Goal: Task Accomplishment & Management: Complete application form

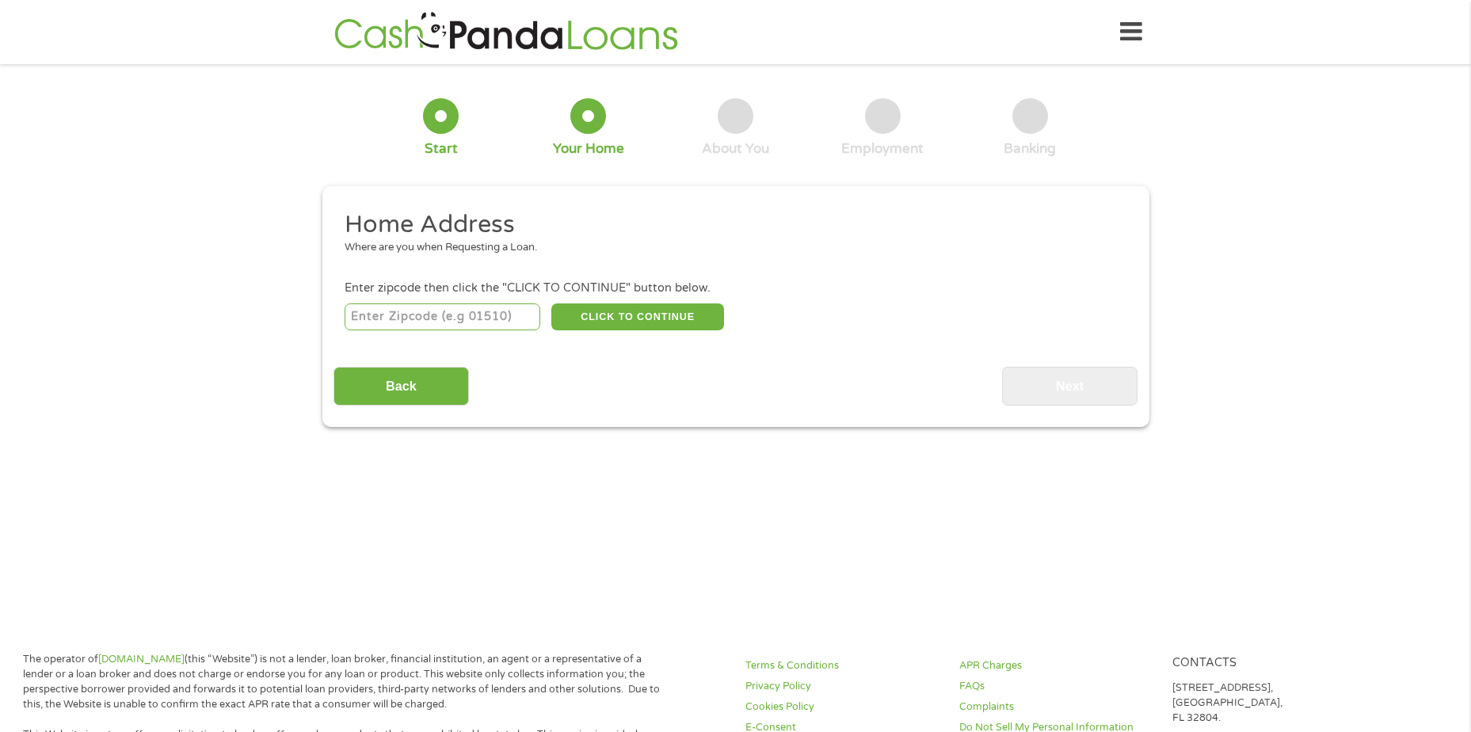
click at [500, 298] on li "Enter zipcode then click the "CLICK TO CONTINUE" button below. CLICK TO CONTINU…" at bounding box center [736, 306] width 804 height 53
click at [497, 313] on input "number" at bounding box center [443, 316] width 196 height 27
type input "34219"
select select "[US_STATE]"
click at [628, 315] on button "CLICK TO CONTINUE" at bounding box center [637, 316] width 173 height 27
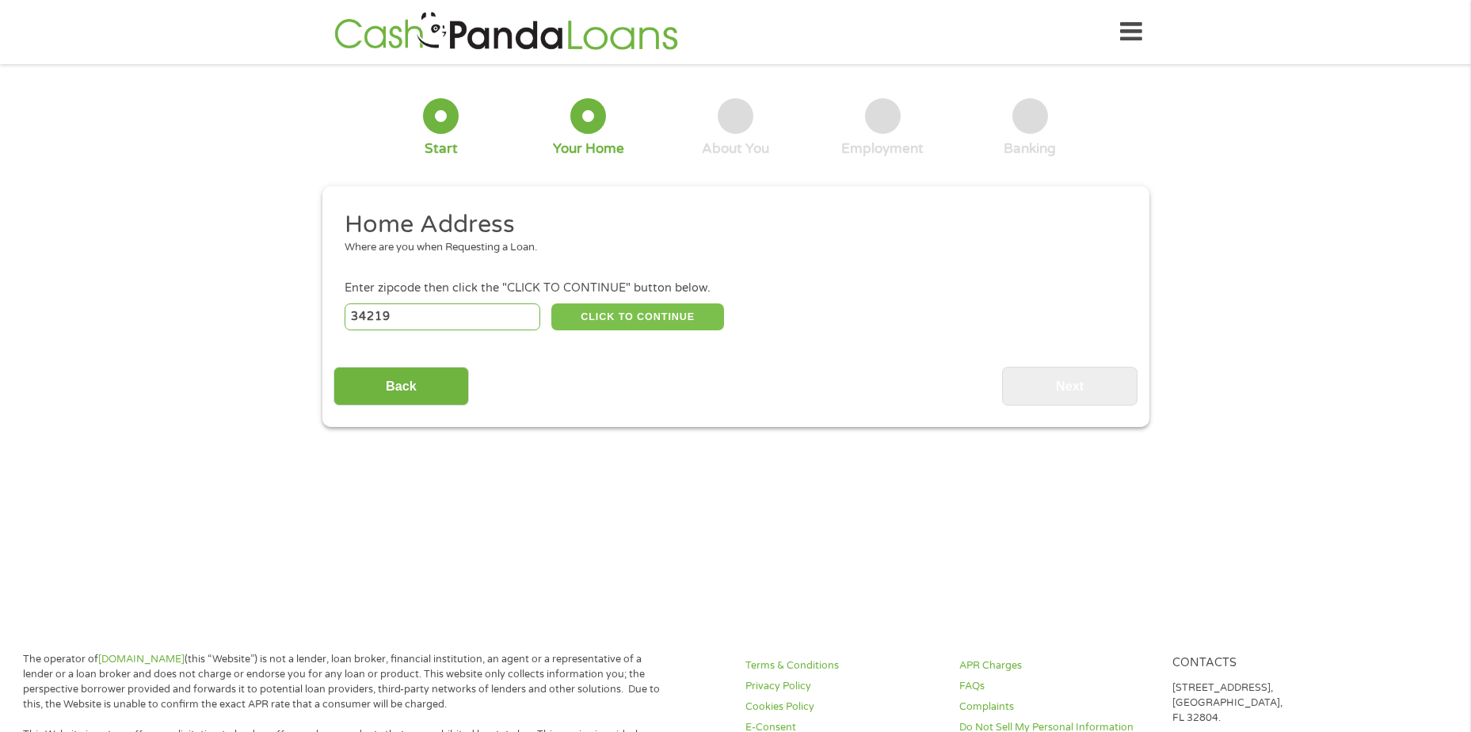
type input "34219"
type input "[PERSON_NAME]"
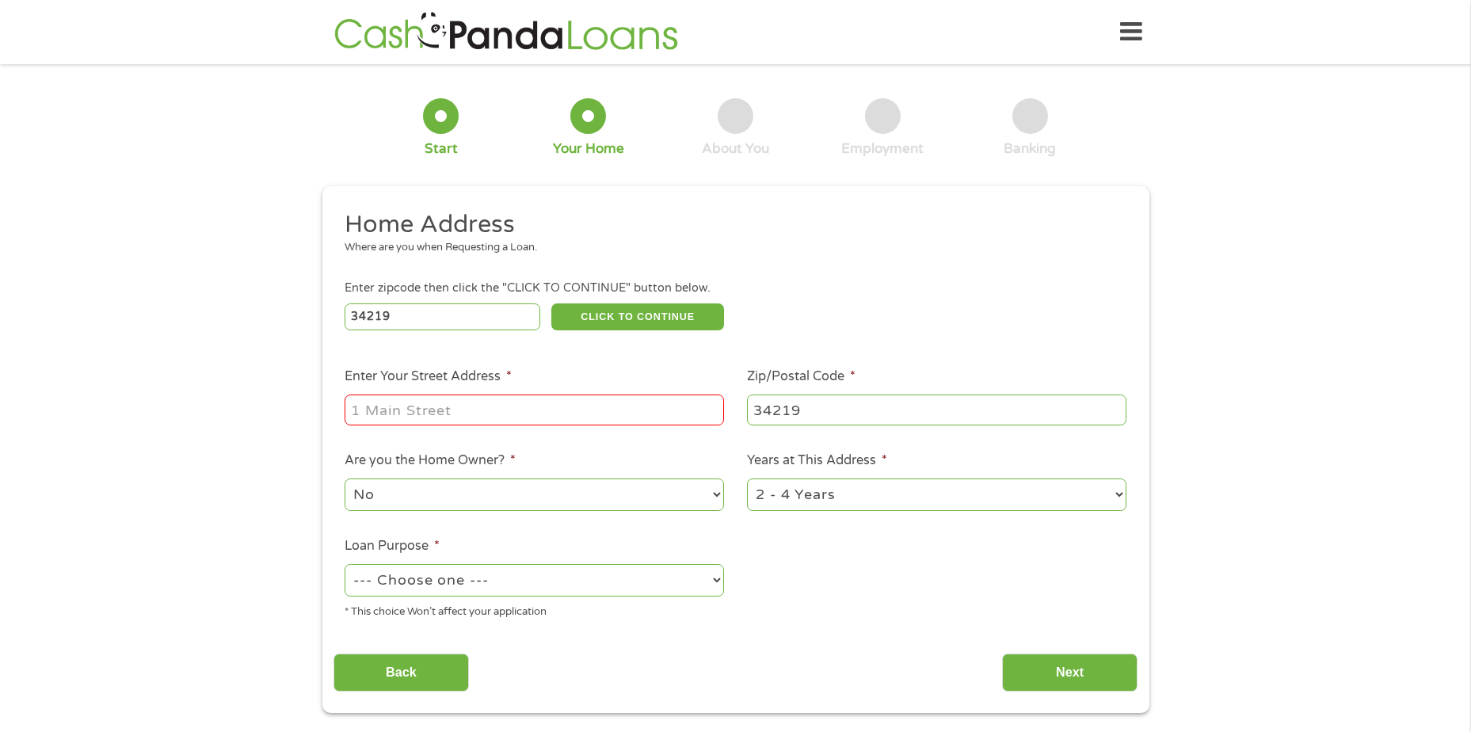
click at [576, 402] on input "Enter Your Street Address *" at bounding box center [534, 410] width 379 height 30
type input "[STREET_ADDRESS]"
click at [470, 574] on select "--- Choose one --- Pay Bills Debt Consolidation Home Improvement Major Purchase…" at bounding box center [534, 580] width 379 height 32
select select "paybills"
click at [345, 564] on select "--- Choose one --- Pay Bills Debt Consolidation Home Improvement Major Purchase…" at bounding box center [534, 580] width 379 height 32
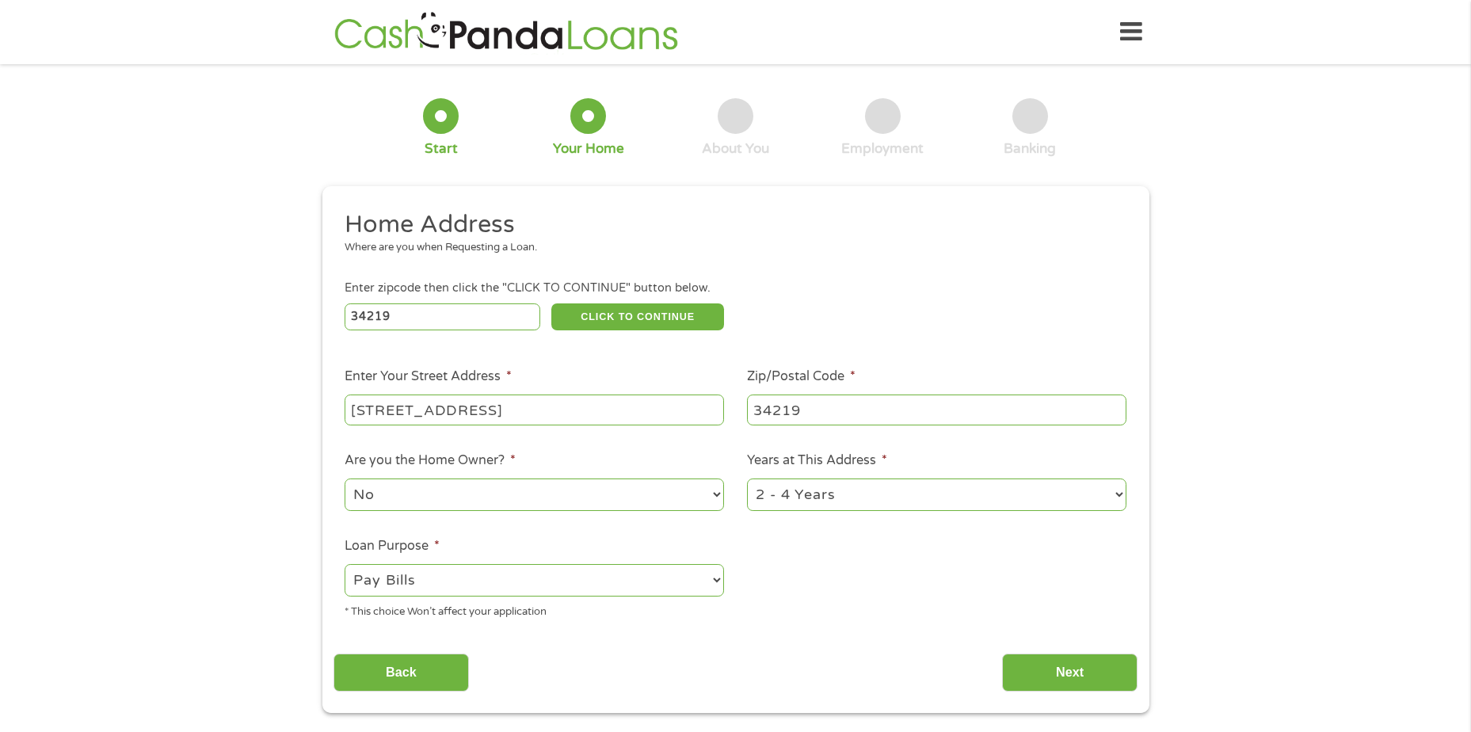
click at [835, 498] on select "1 Year or less 1 - 2 Years 2 - 4 Years Over 4 Years" at bounding box center [936, 495] width 379 height 32
click at [826, 566] on ul "Home Address Where are you when Requesting a Loan. Enter zipcode then click the…" at bounding box center [736, 420] width 804 height 423
click at [1114, 674] on input "Next" at bounding box center [1069, 673] width 135 height 39
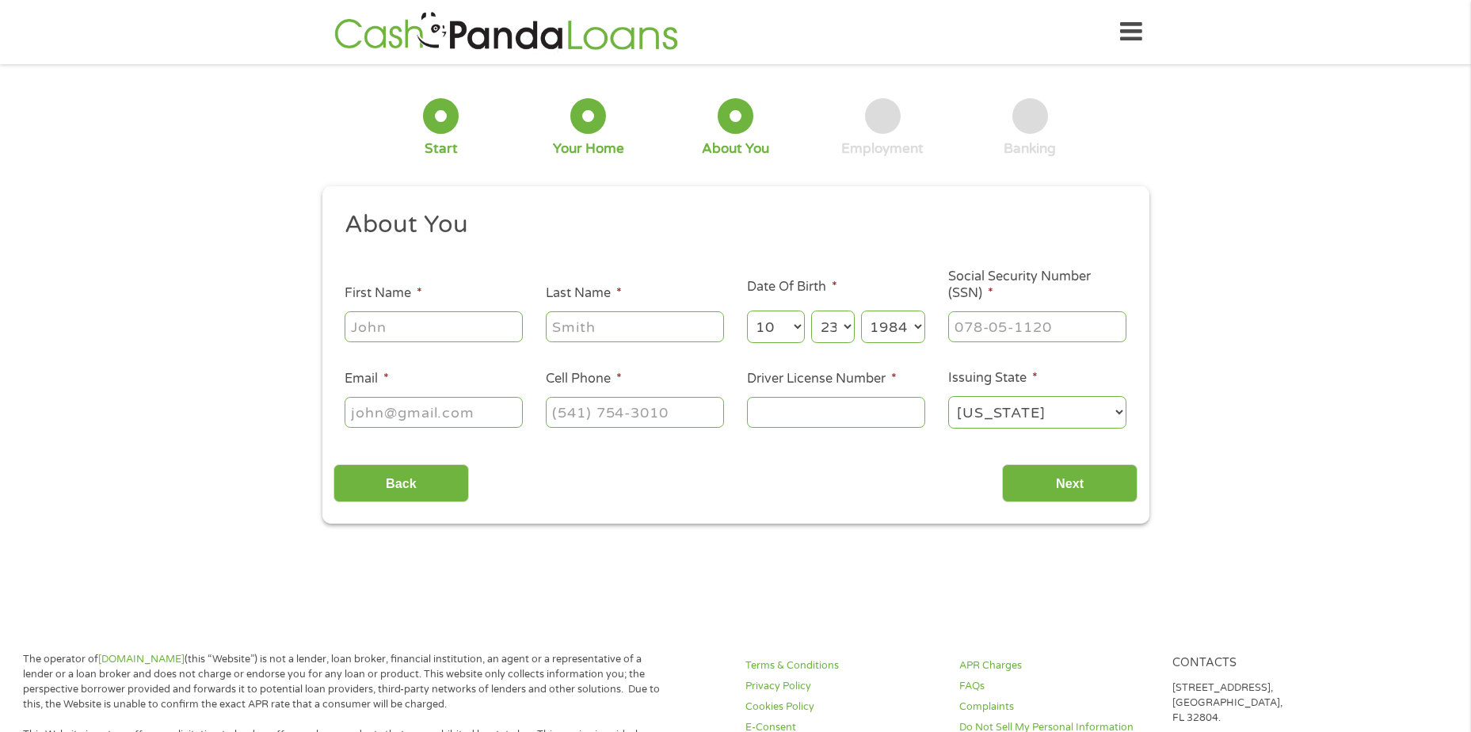
click at [400, 340] on input "First Name *" at bounding box center [434, 326] width 178 height 30
type input "[PERSON_NAME]"
type input "Green"
type input "[EMAIL_ADDRESS][DOMAIN_NAME]"
type input "[PHONE_NUMBER]"
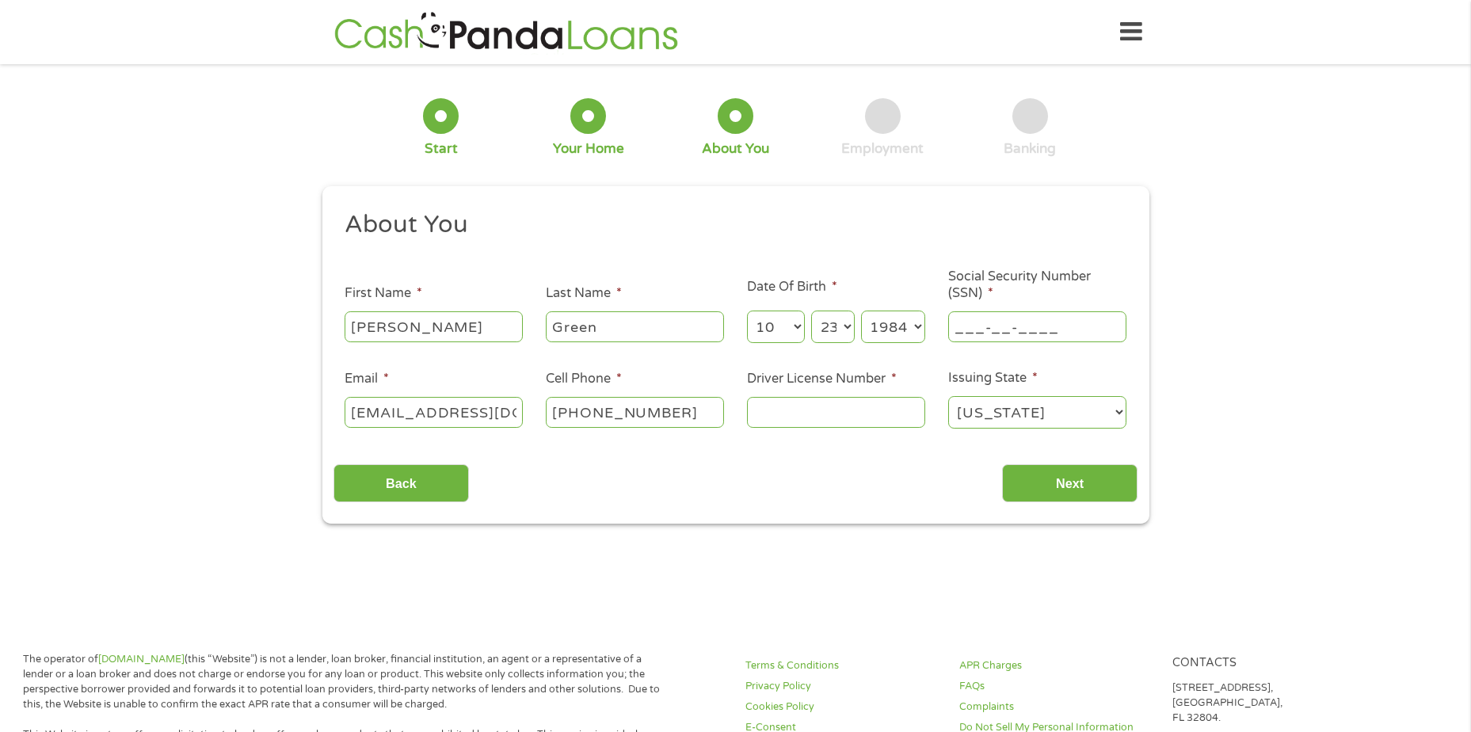
click at [997, 330] on input "___-__-____" at bounding box center [1037, 326] width 178 height 30
type input "274-88-3513"
click at [806, 406] on input "Driver License Number *" at bounding box center [836, 412] width 178 height 30
type input "G650161843830"
click at [1116, 461] on div "Back Next" at bounding box center [736, 477] width 804 height 50
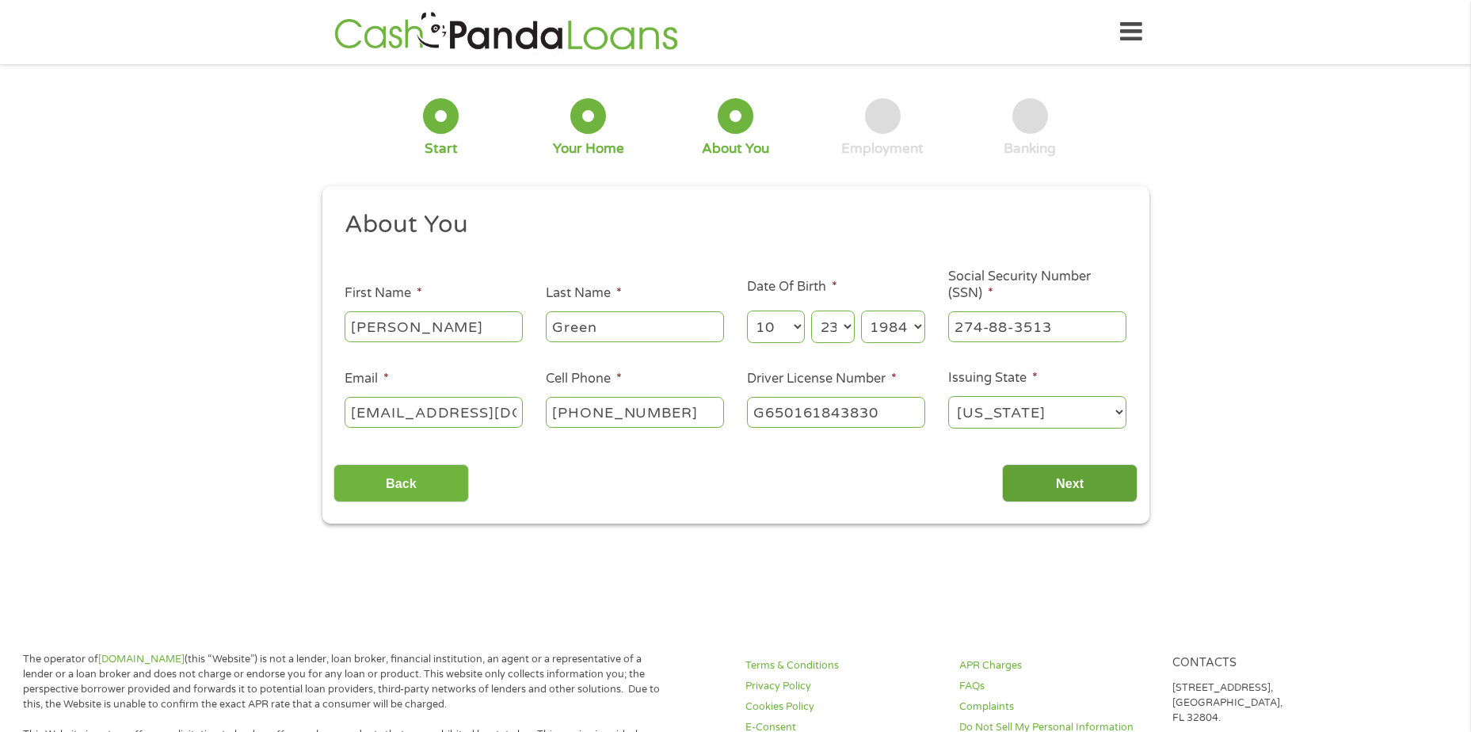
click at [1116, 472] on input "Next" at bounding box center [1069, 483] width 135 height 39
click at [1070, 475] on input "Next" at bounding box center [1069, 483] width 135 height 39
click at [678, 406] on input "[PHONE_NUMBER]" at bounding box center [635, 412] width 178 height 30
click at [813, 406] on input "G650161843830" at bounding box center [836, 412] width 178 height 30
click at [974, 404] on select "[US_STATE] [US_STATE] [US_STATE] [US_STATE] [US_STATE] [US_STATE] [US_STATE] [U…" at bounding box center [1037, 412] width 178 height 32
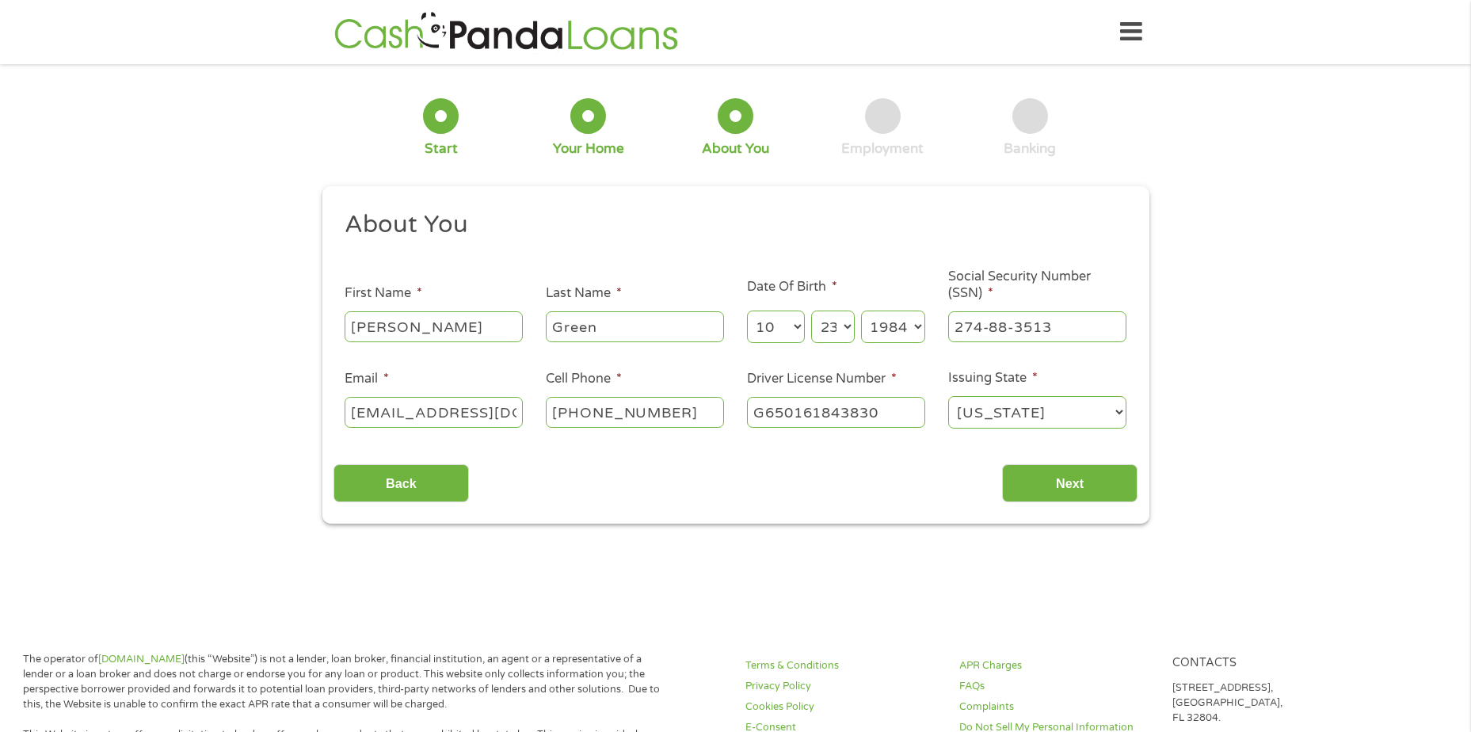
click at [974, 404] on select "[US_STATE] [US_STATE] [US_STATE] [US_STATE] [US_STATE] [US_STATE] [US_STATE] [U…" at bounding box center [1037, 412] width 178 height 32
click at [836, 333] on select "Day 1 2 3 4 5 6 7 8 9 10 11 12 13 14 15 16 17 18 19 20 21 22 23 24 25 26 27 28 …" at bounding box center [832, 327] width 43 height 32
click at [833, 375] on label "Driver License Number *" at bounding box center [822, 379] width 150 height 17
click at [833, 397] on input "G650161843830" at bounding box center [836, 412] width 178 height 30
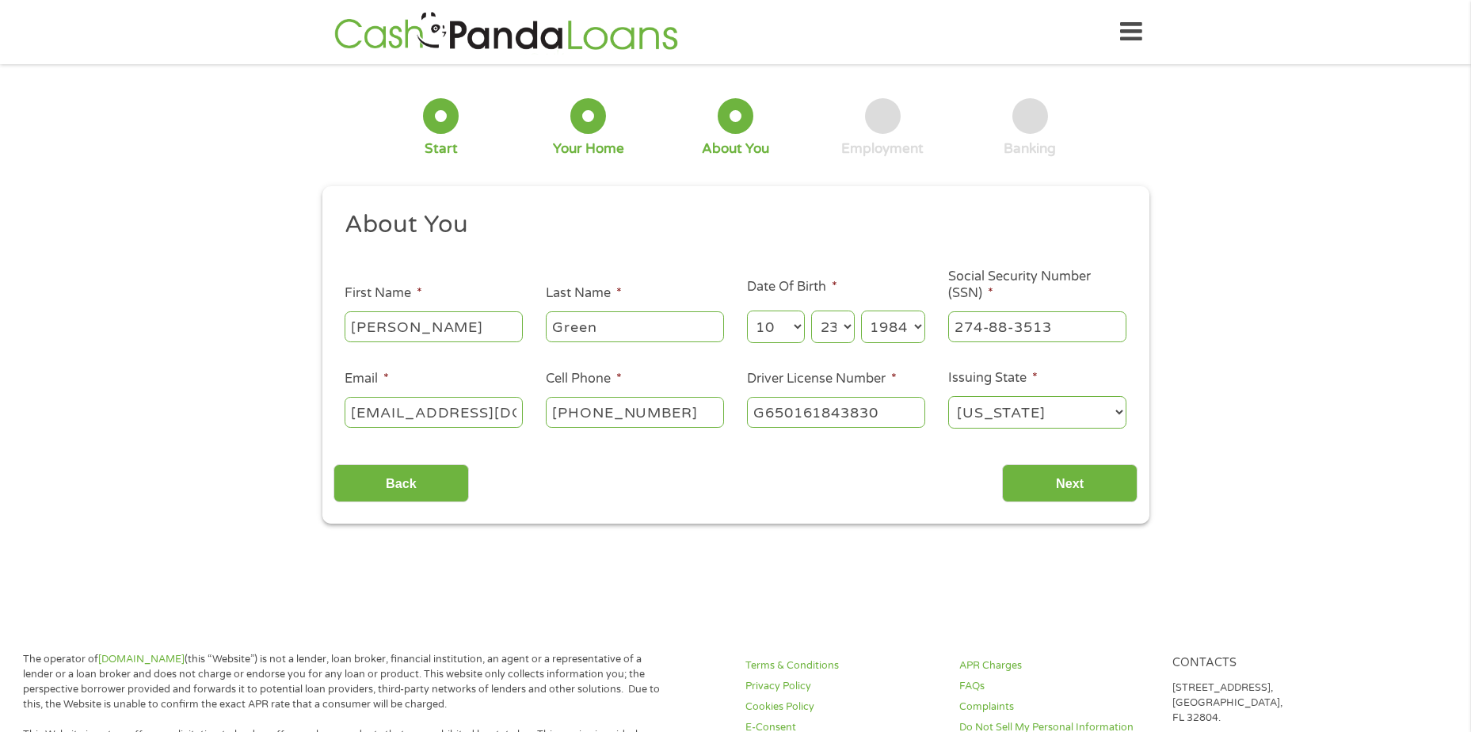
click at [457, 376] on li "Email * [EMAIL_ADDRESS][DOMAIN_NAME]" at bounding box center [434, 399] width 201 height 61
click at [1104, 486] on input "Next" at bounding box center [1069, 483] width 135 height 39
click at [1073, 479] on input "Next" at bounding box center [1069, 483] width 135 height 39
click at [1087, 492] on input "Next" at bounding box center [1069, 483] width 135 height 39
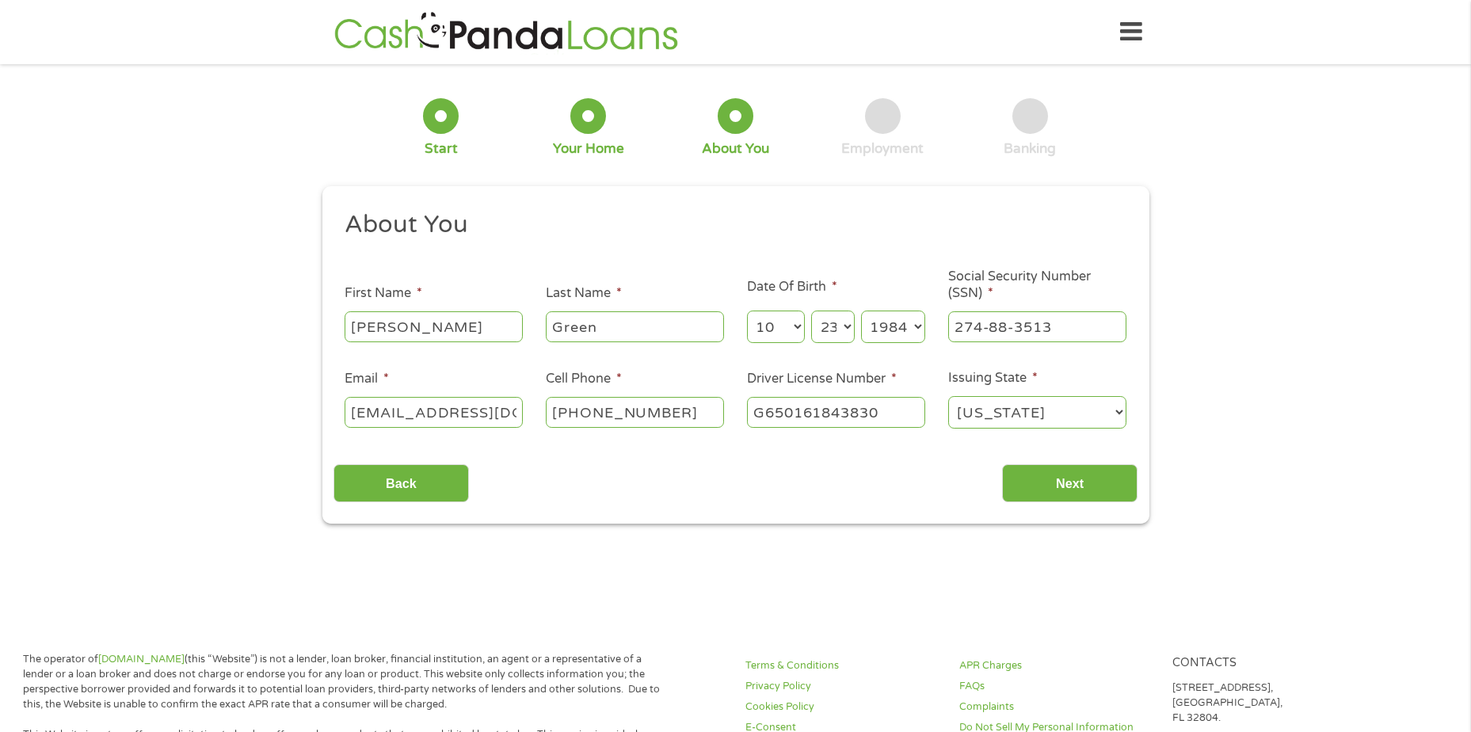
click at [1066, 330] on input "274-88-3513" at bounding box center [1037, 326] width 178 height 30
click at [1085, 369] on li "Issuing State * [US_STATE] [US_STATE] [US_STATE] [US_STATE] [US_STATE] [US_STAT…" at bounding box center [1036, 399] width 201 height 63
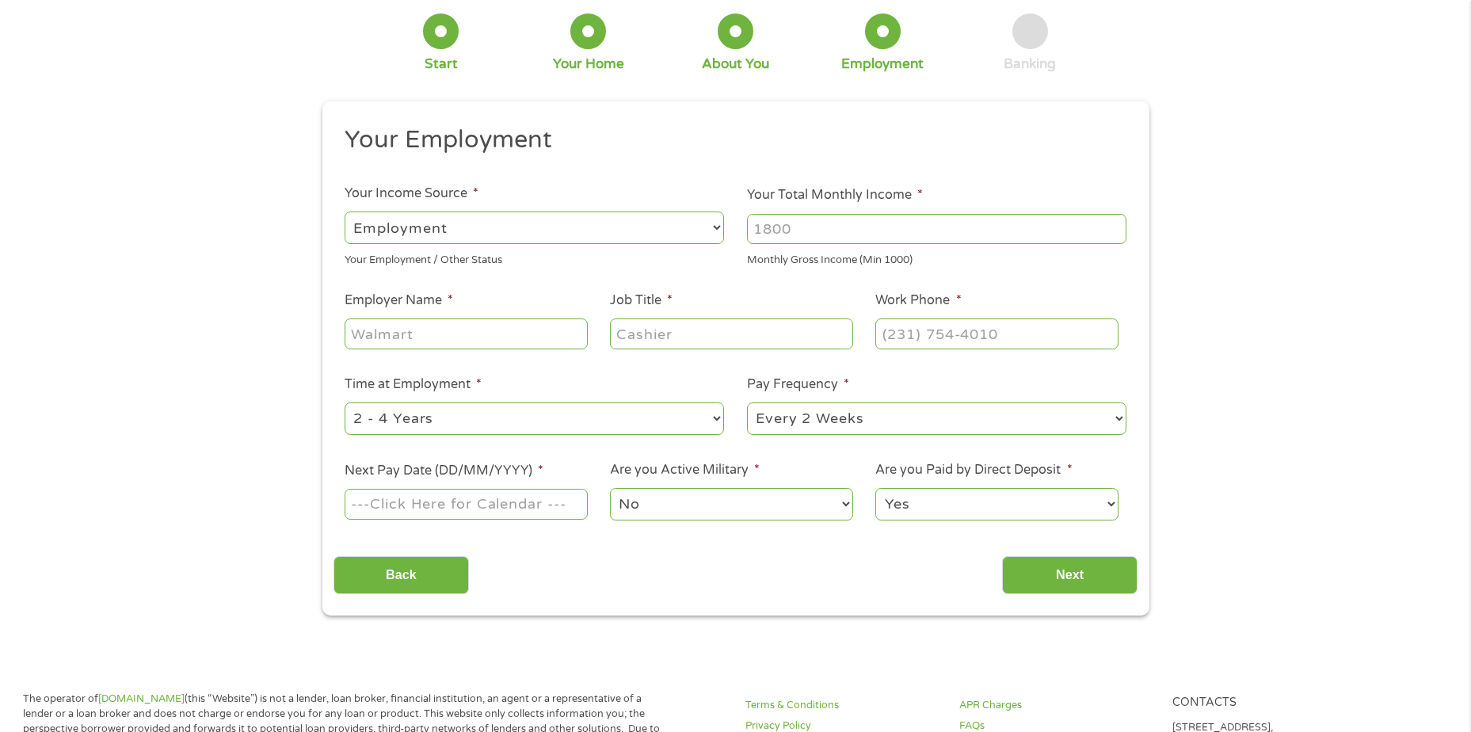
scroll to position [0, 0]
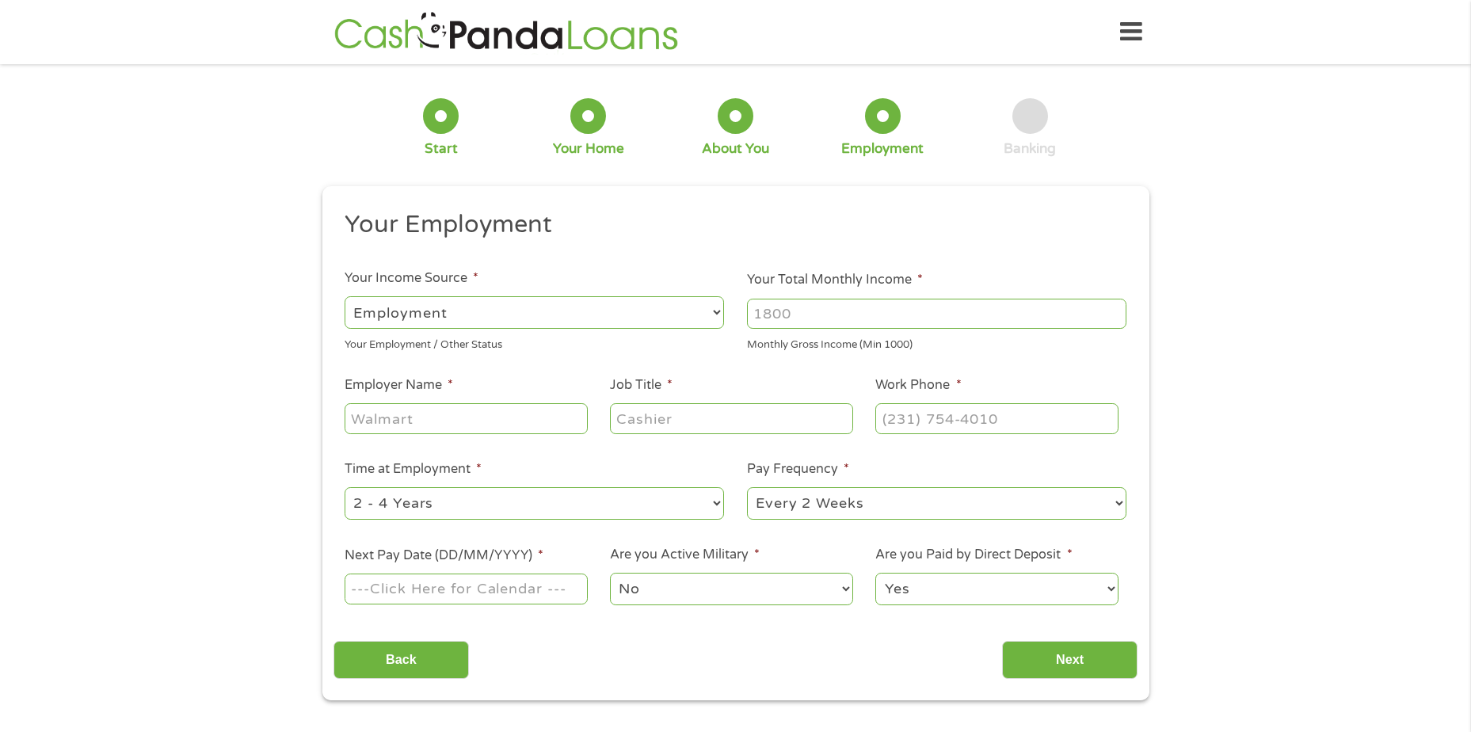
click at [503, 318] on select "--- Choose one --- Employment [DEMOGRAPHIC_DATA] Benefits" at bounding box center [534, 312] width 379 height 32
click at [854, 315] on input "Your Total Monthly Income *" at bounding box center [936, 314] width 379 height 30
type input "10300"
click at [477, 416] on input "Employer Name *" at bounding box center [466, 418] width 242 height 30
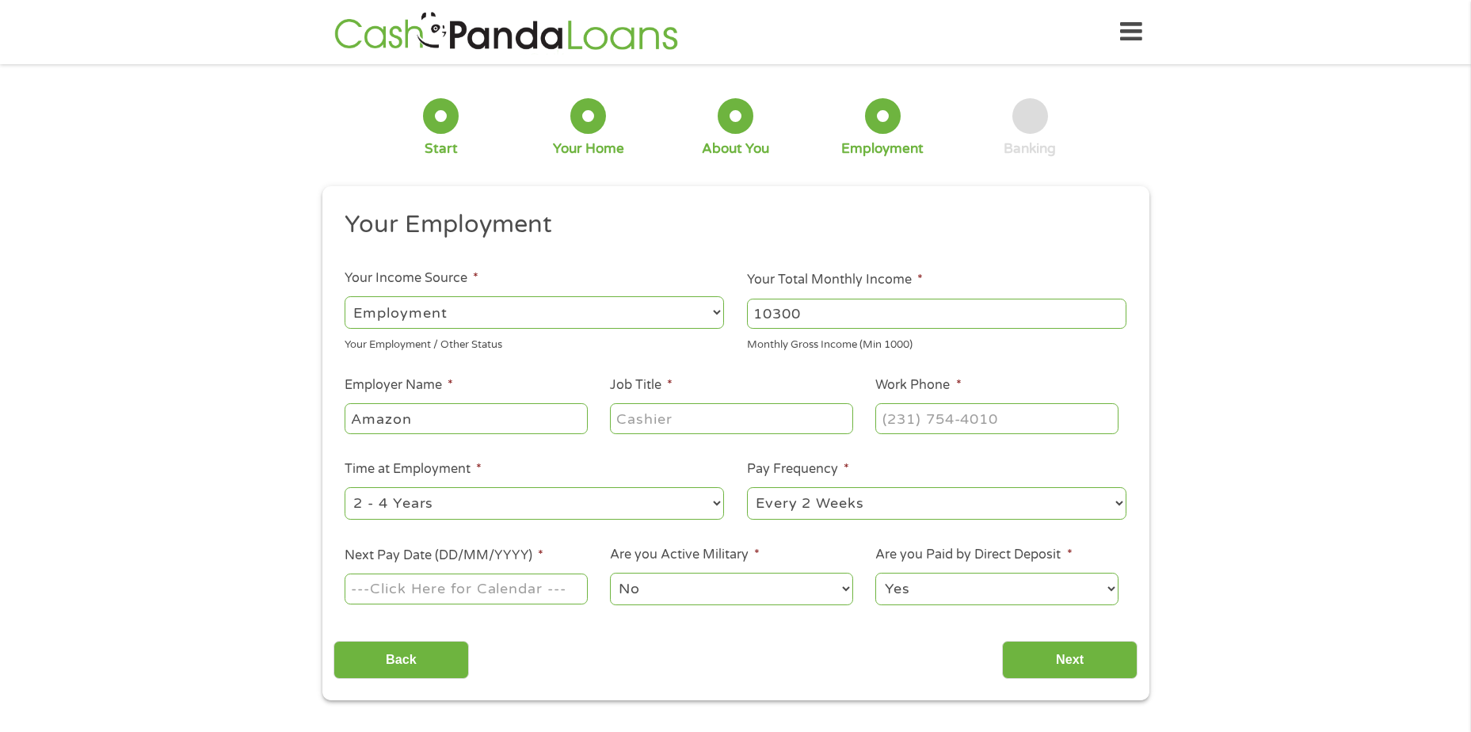
type input "Amazon"
type input "Senior Program Manager"
click at [936, 415] on input "(___) ___-____" at bounding box center [996, 418] width 242 height 30
drag, startPoint x: 1046, startPoint y: 420, endPoint x: 794, endPoint y: 383, distance: 254.7
click at [798, 387] on ul "Your Employment Your Income Source * --- Choose one --- Employment [DEMOGRAPHIC…" at bounding box center [736, 414] width 804 height 410
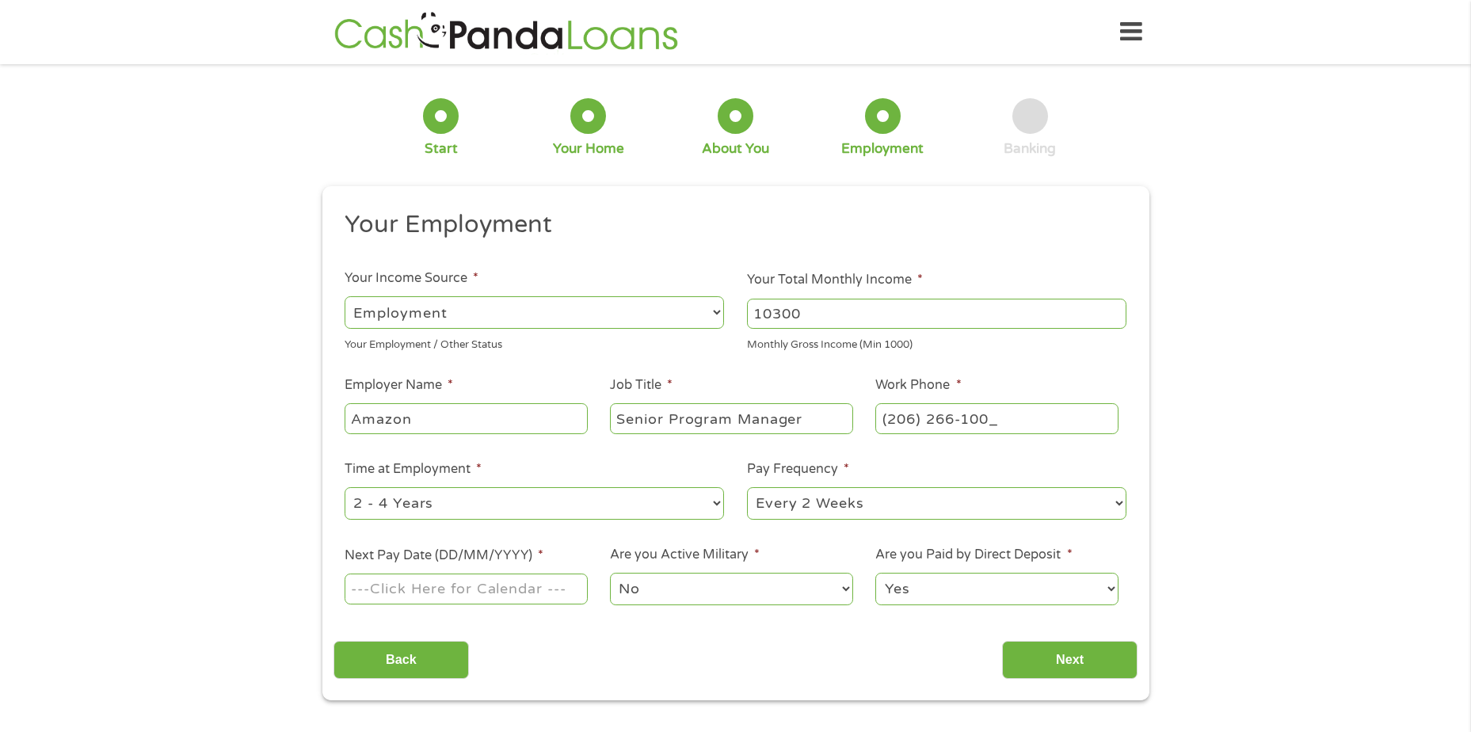
type input "[PHONE_NUMBER]"
click at [698, 508] on select "--- Choose one --- 1 Year or less 1 - 2 Years 2 - 4 Years Over 4 Years" at bounding box center [534, 503] width 379 height 32
select select "60months"
click at [345, 487] on select "--- Choose one --- 1 Year or less 1 - 2 Years 2 - 4 Years Over 4 Years" at bounding box center [534, 503] width 379 height 32
click at [932, 505] on select "--- Choose one --- Every 2 Weeks Every Week Monthly Semi-Monthly" at bounding box center [936, 503] width 379 height 32
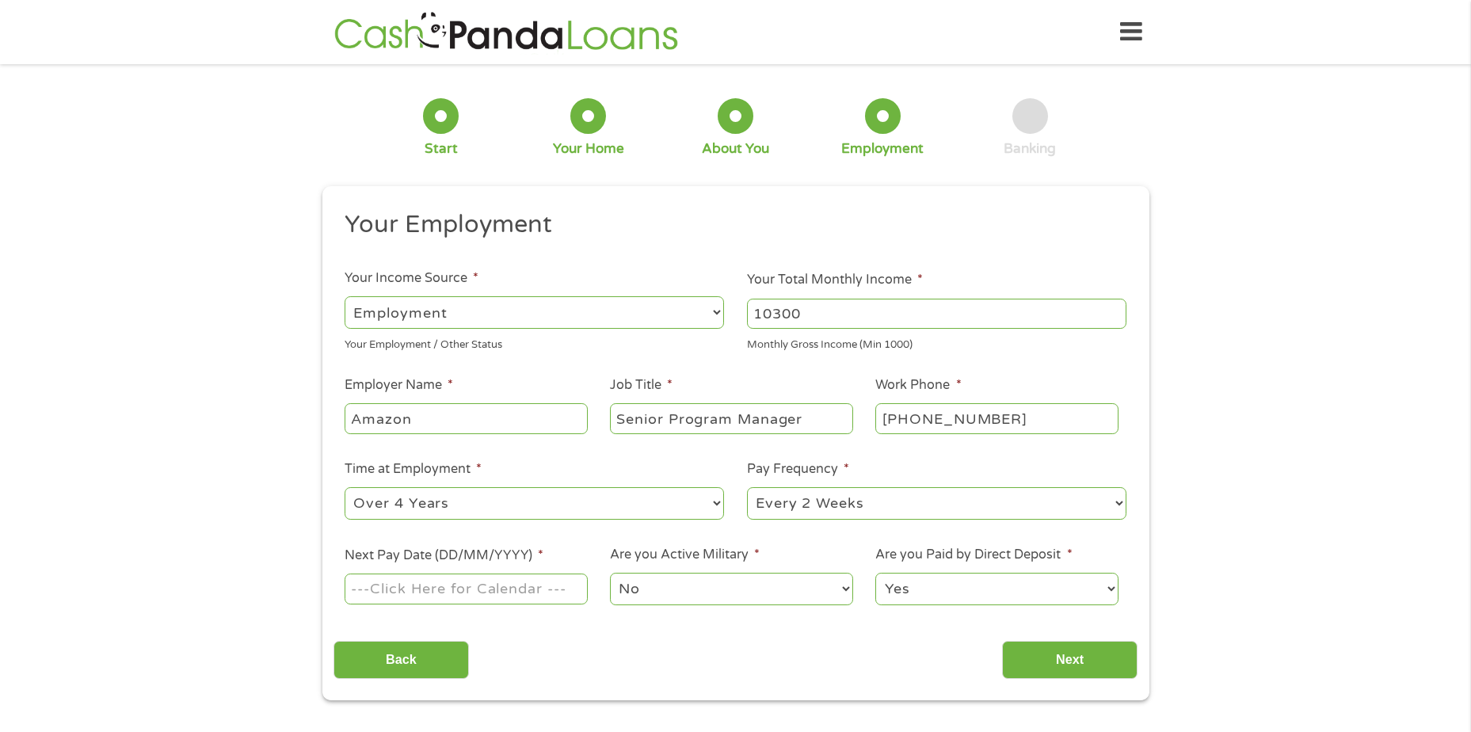
select select "monthly"
click at [747, 487] on select "--- Choose one --- Every 2 Weeks Every Week Monthly Semi-Monthly" at bounding box center [936, 503] width 379 height 32
click at [525, 593] on input "Next Pay Date (DD/MM/YYYY) *" at bounding box center [466, 589] width 242 height 30
type input "[DATE]"
click at [1069, 658] on input "Next" at bounding box center [1069, 660] width 135 height 39
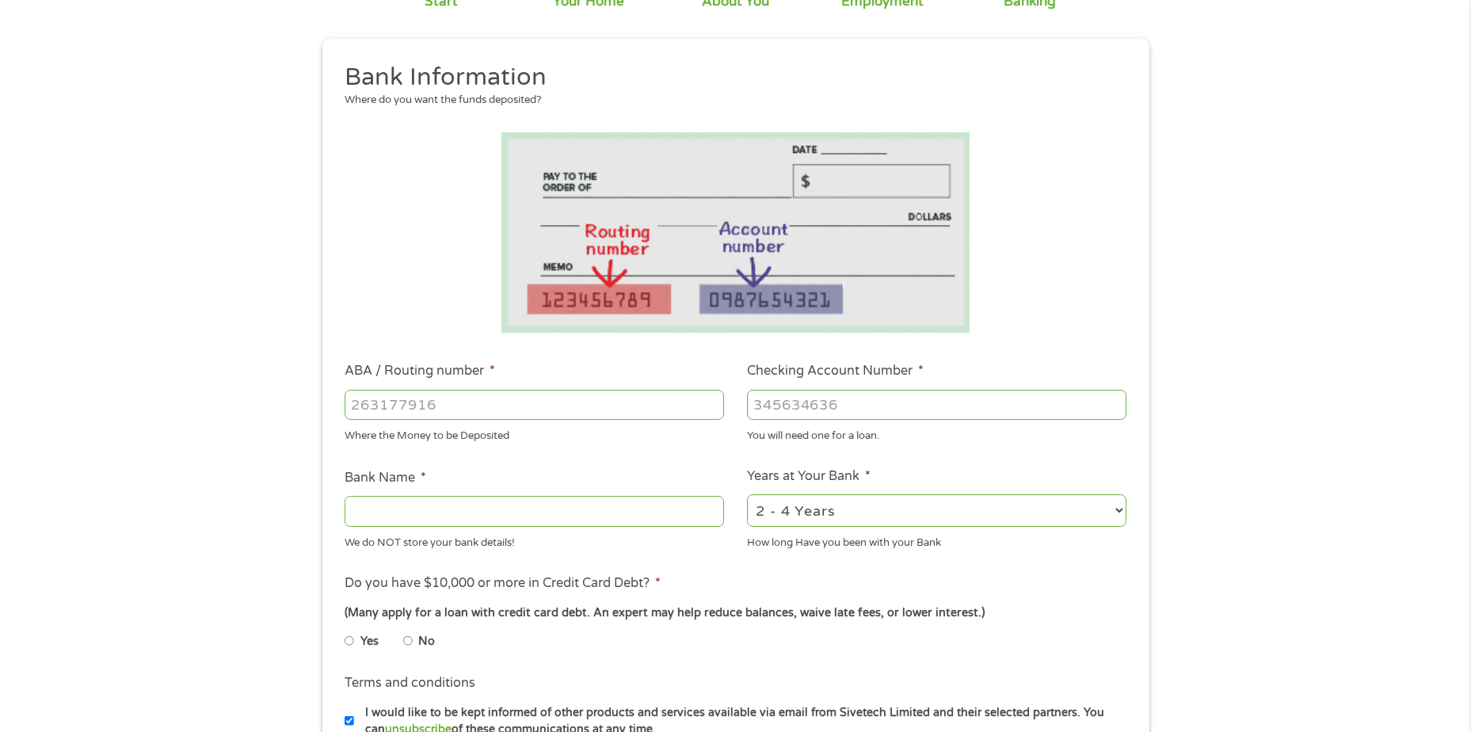
scroll to position [158, 0]
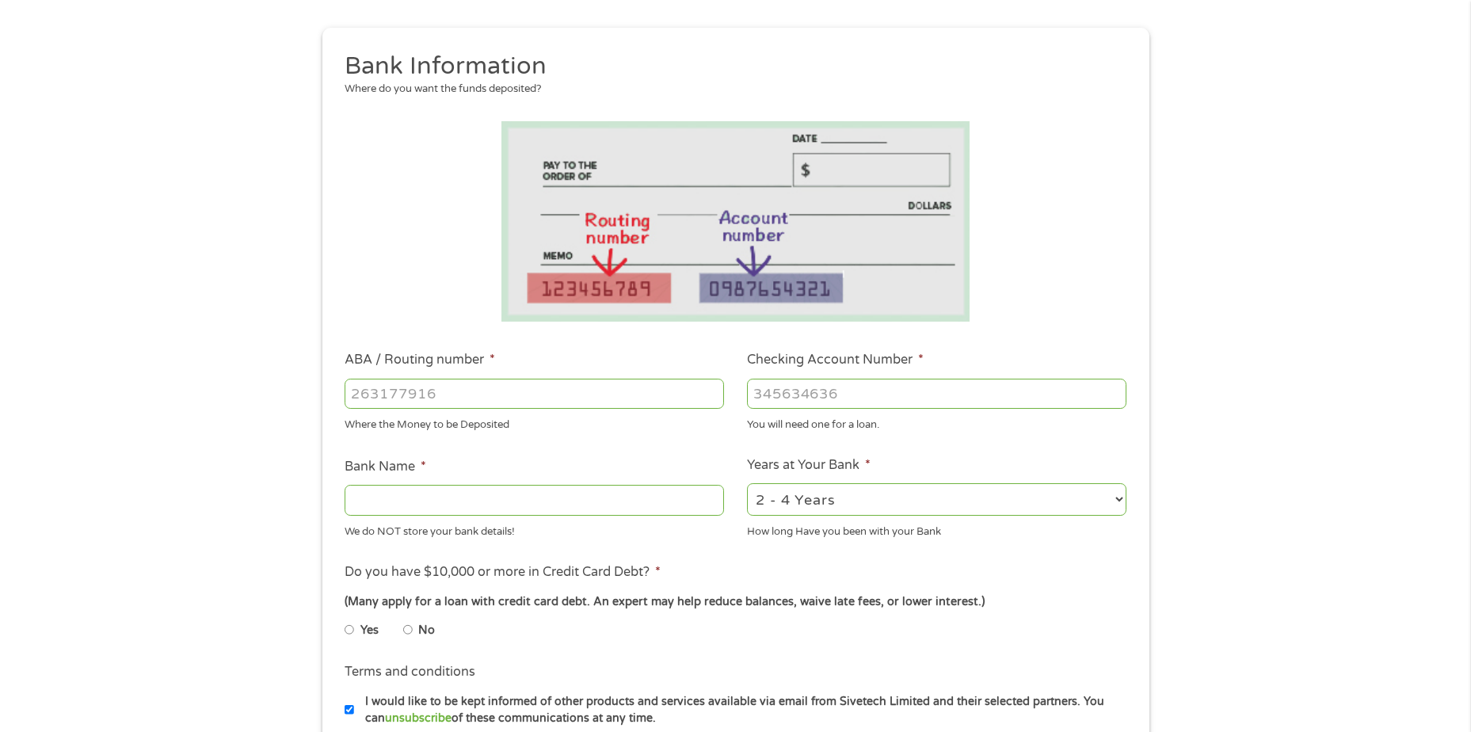
click at [824, 505] on select "2 - 4 Years 6 - 12 Months 1 - 2 Years Over 4 Years" at bounding box center [936, 499] width 379 height 32
select select "60months"
click at [747, 483] on select "2 - 4 Years 6 - 12 Months 1 - 2 Years Over 4 Years" at bounding box center [936, 499] width 379 height 32
click at [425, 395] on input "ABA / Routing number *" at bounding box center [534, 394] width 379 height 30
type input "044000037"
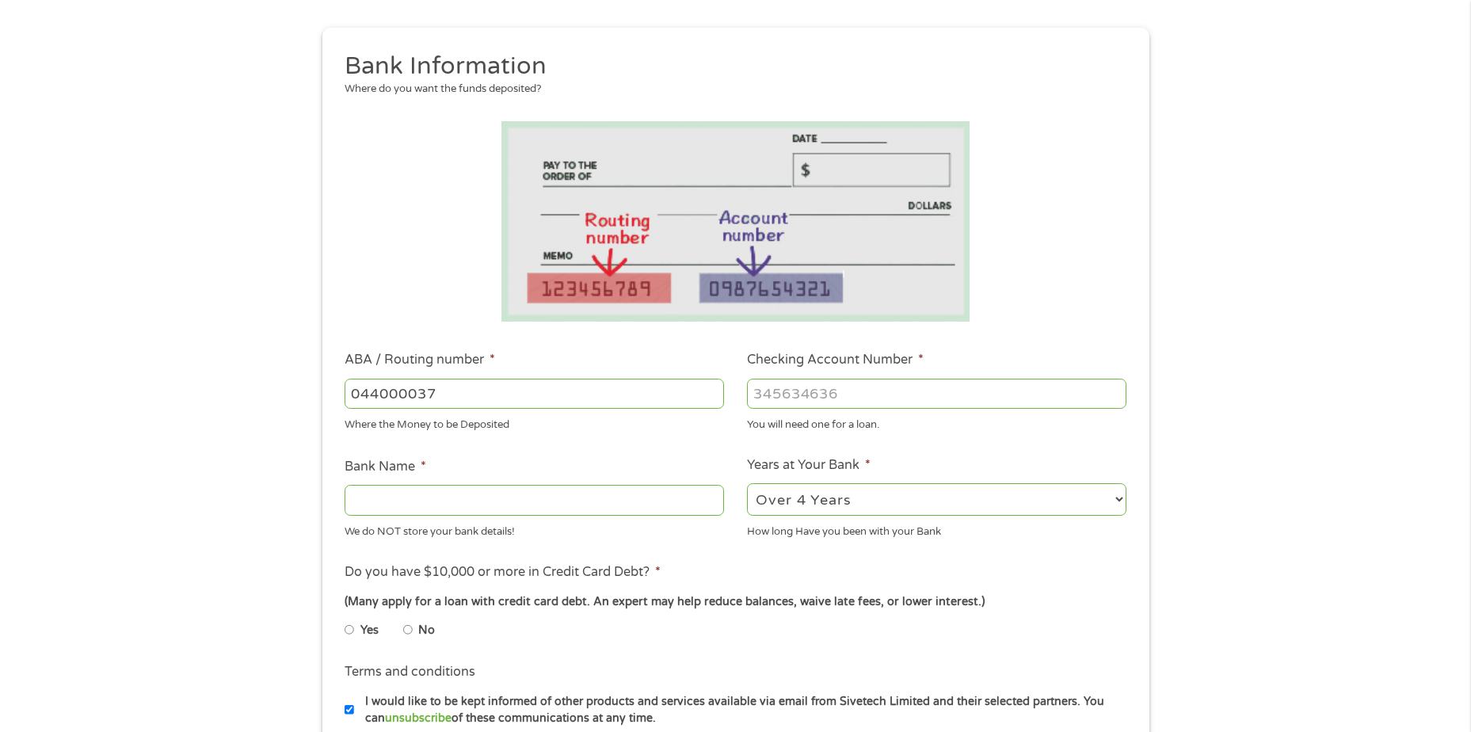
type input "JPMORGAN CHASE BANK NA"
type input "044000037"
click at [829, 373] on li "Checking Account Number * You will need one for a loan." at bounding box center [937, 391] width 402 height 82
drag, startPoint x: 829, startPoint y: 373, endPoint x: 826, endPoint y: 384, distance: 11.8
click at [826, 384] on input "Checking Account Number *" at bounding box center [936, 394] width 379 height 30
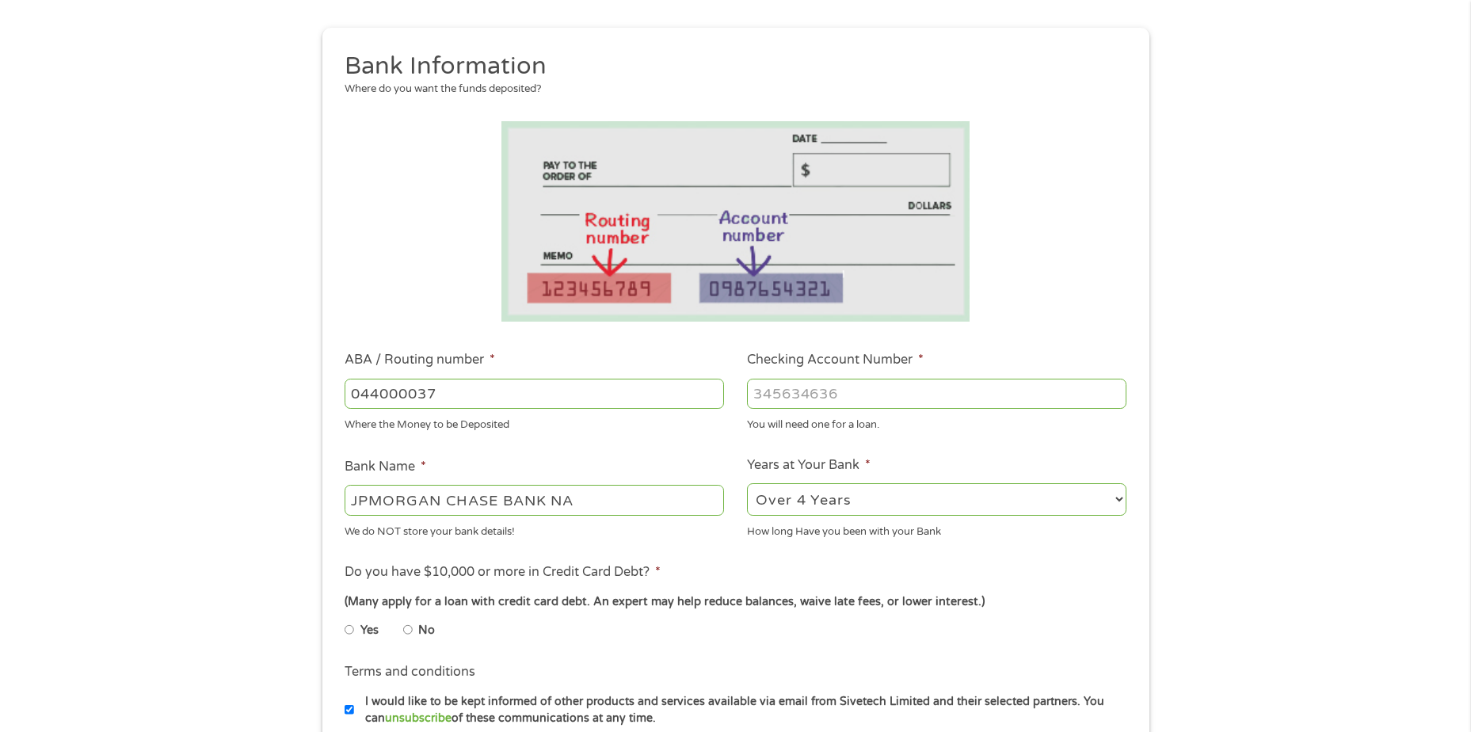
click at [835, 401] on input "Checking Account Number *" at bounding box center [936, 394] width 379 height 30
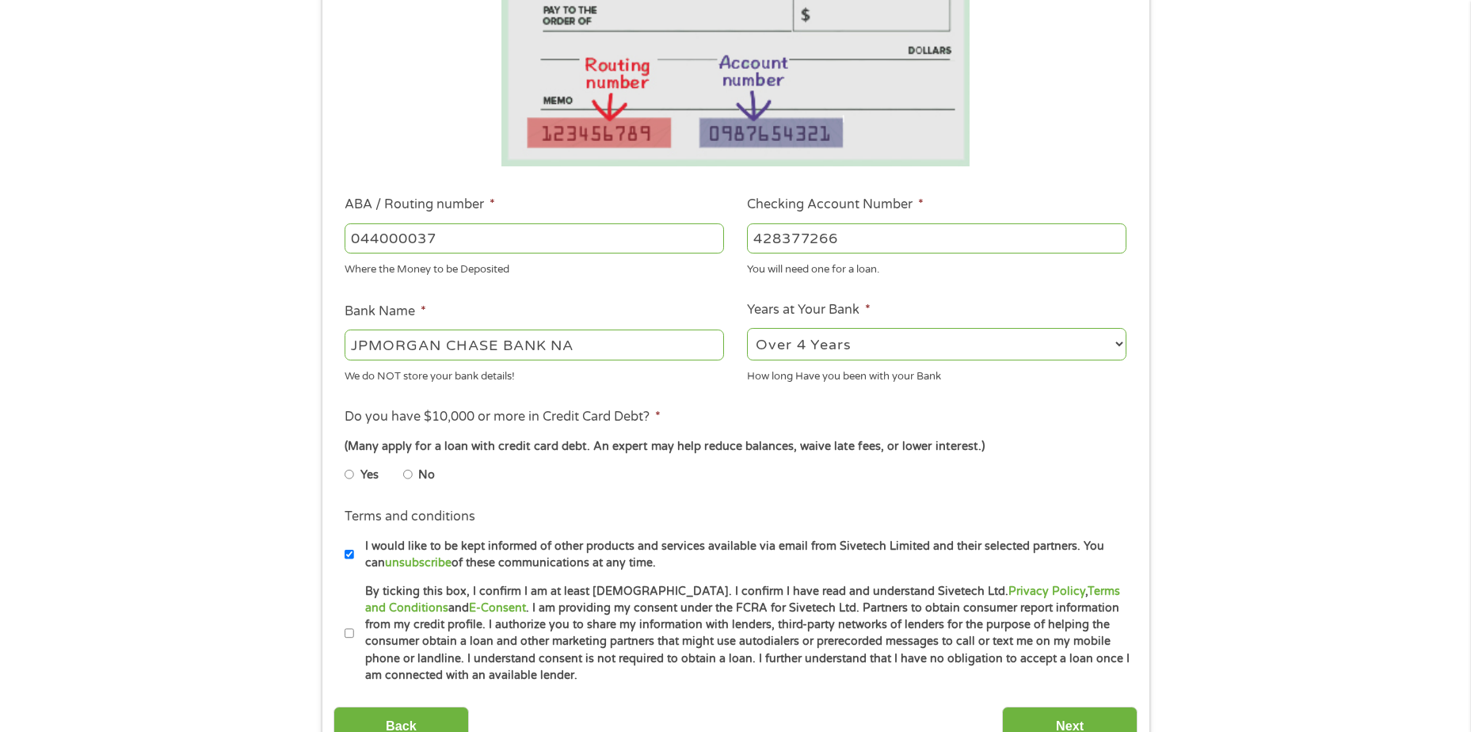
scroll to position [396, 0]
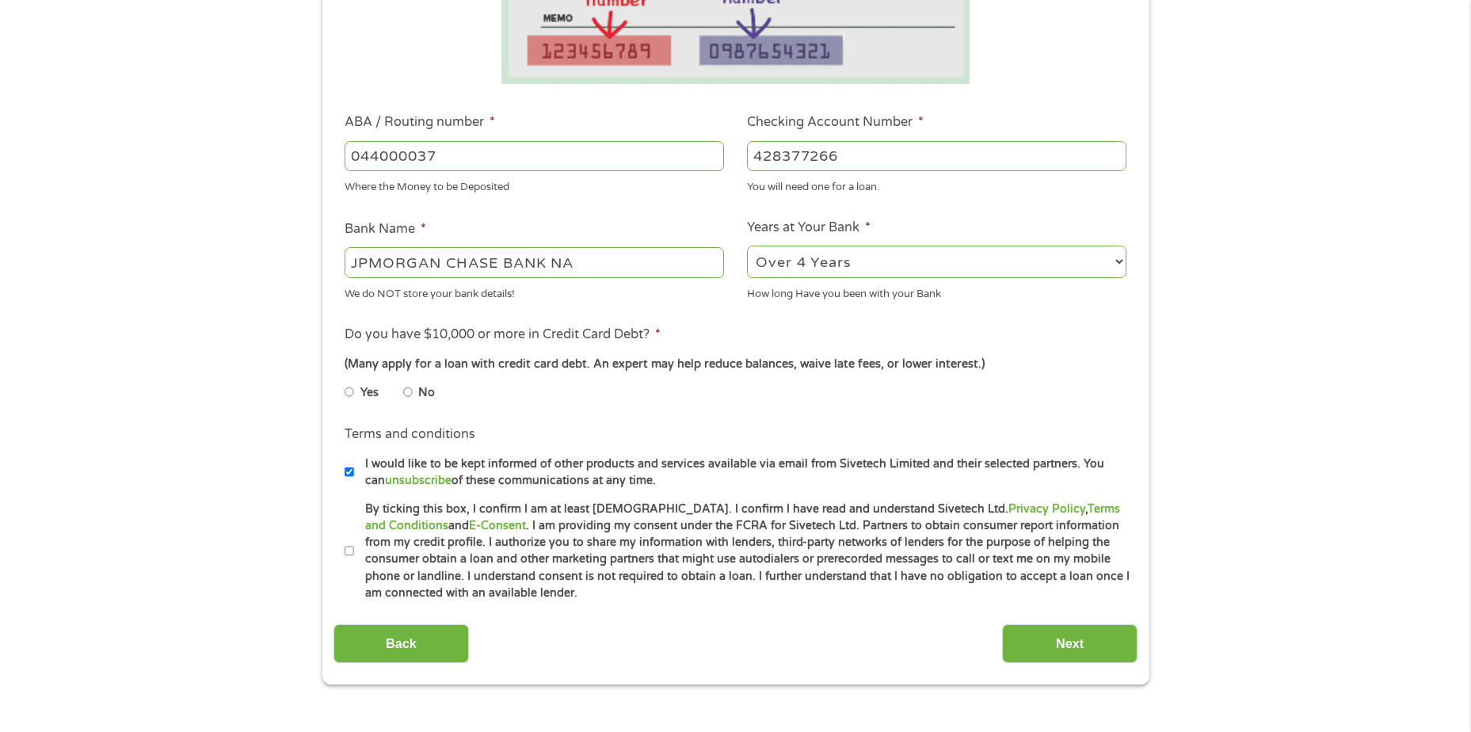
type input "428377266"
click at [410, 391] on input "No" at bounding box center [408, 391] width 10 height 25
radio input "true"
click at [357, 473] on label "I would like to be kept informed of other products and services available via e…" at bounding box center [742, 473] width 777 height 34
click at [354, 473] on input "I would like to be kept informed of other products and services available via e…" at bounding box center [350, 471] width 10 height 25
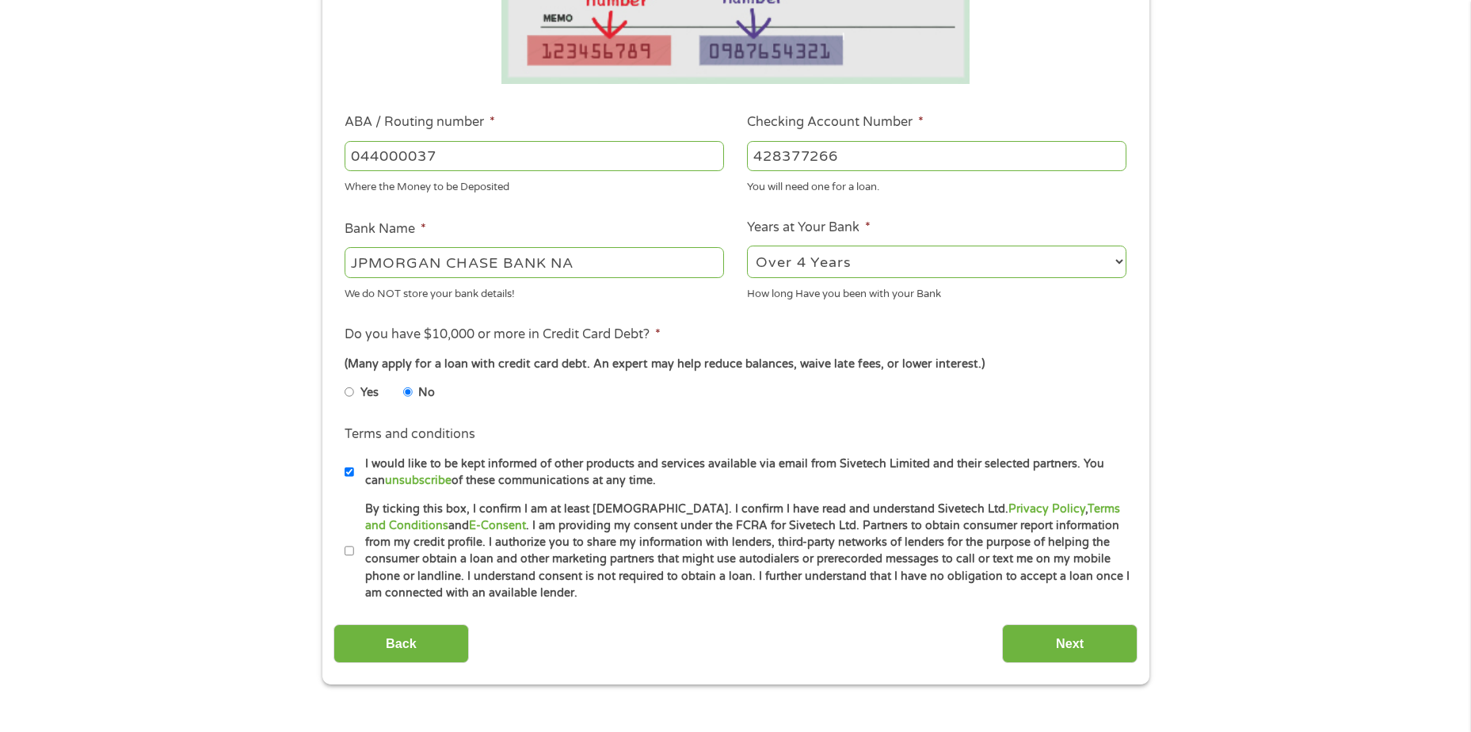
checkbox input "false"
click at [350, 556] on input "By ticking this box, I confirm I am at least [DEMOGRAPHIC_DATA]. I confirm I ha…" at bounding box center [350, 551] width 10 height 25
checkbox input "true"
click at [1061, 650] on input "Next" at bounding box center [1069, 643] width 135 height 39
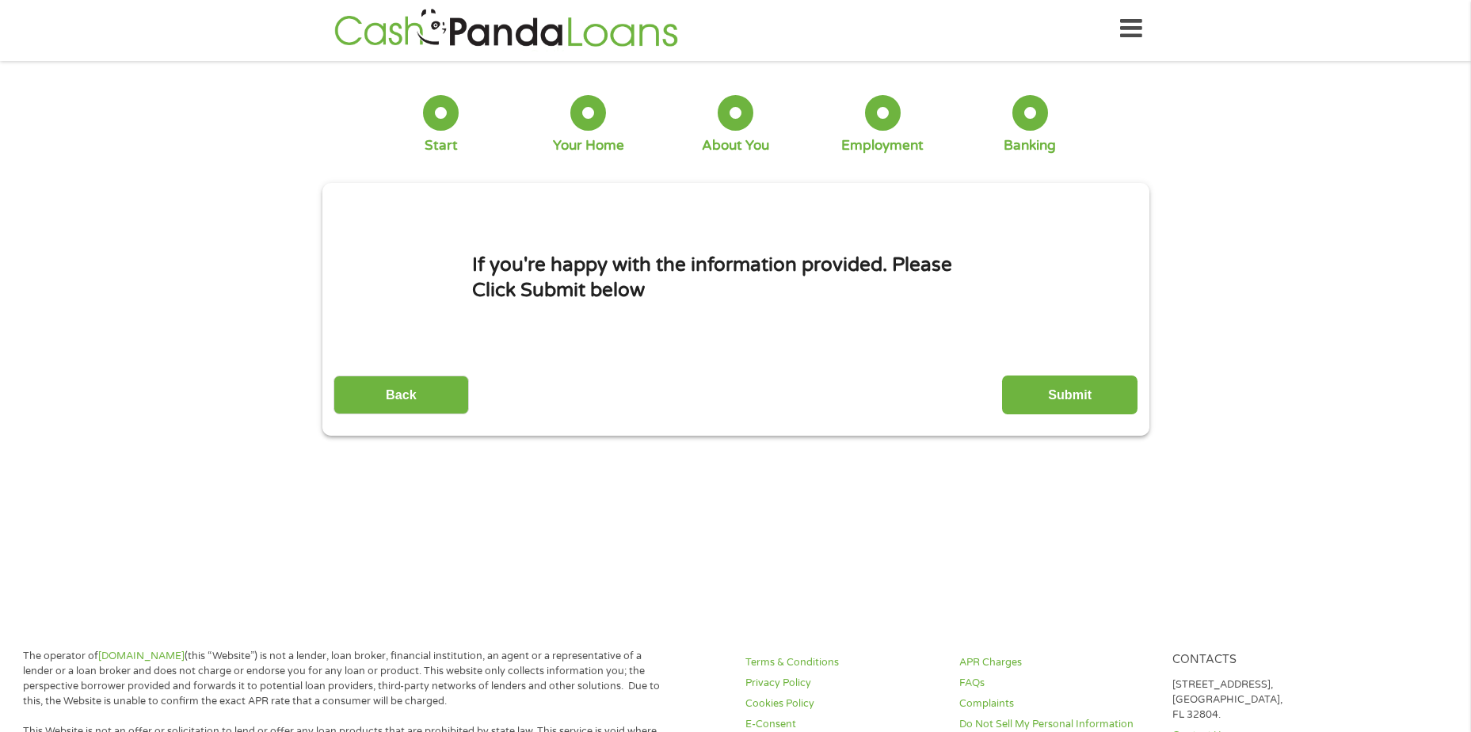
scroll to position [0, 0]
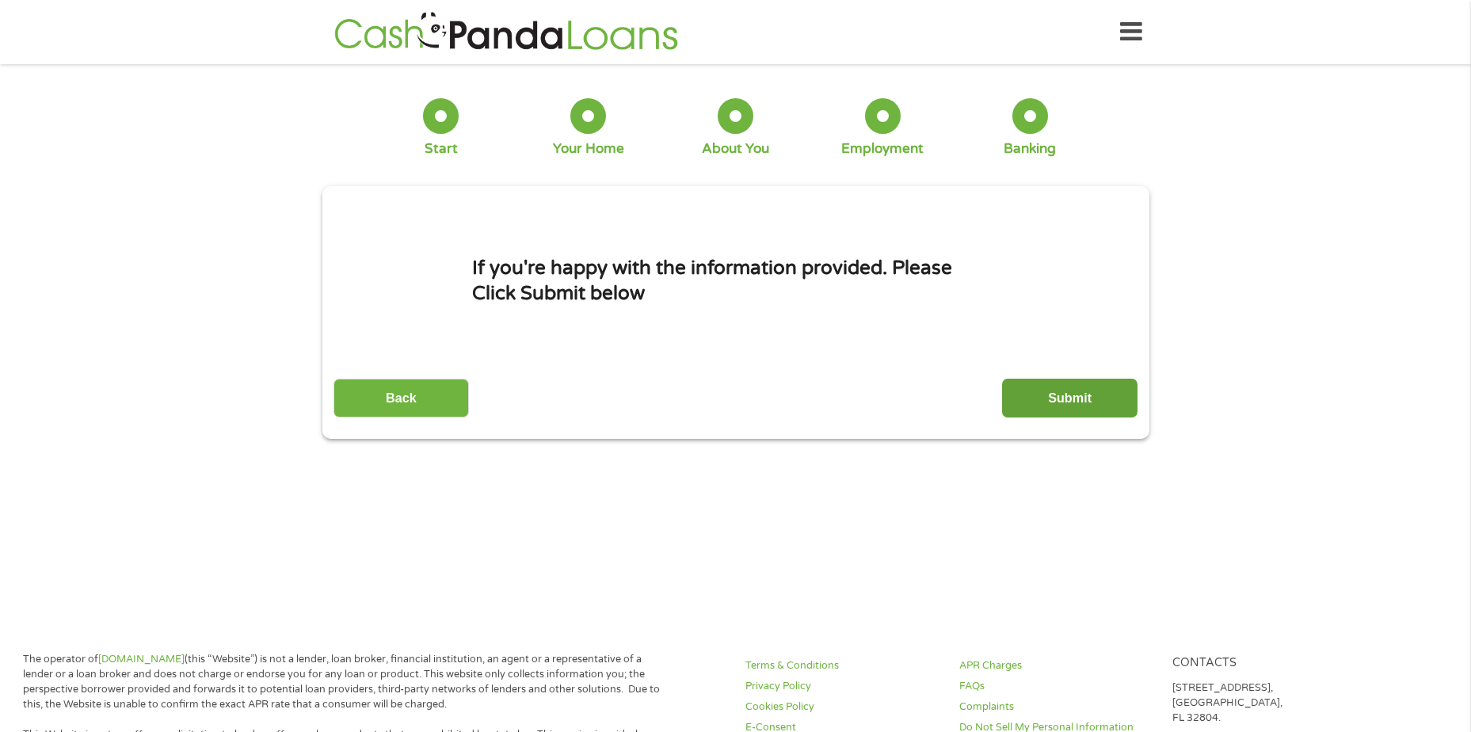
click at [1033, 402] on input "Submit" at bounding box center [1069, 398] width 135 height 39
